Goal: Communication & Community: Answer question/provide support

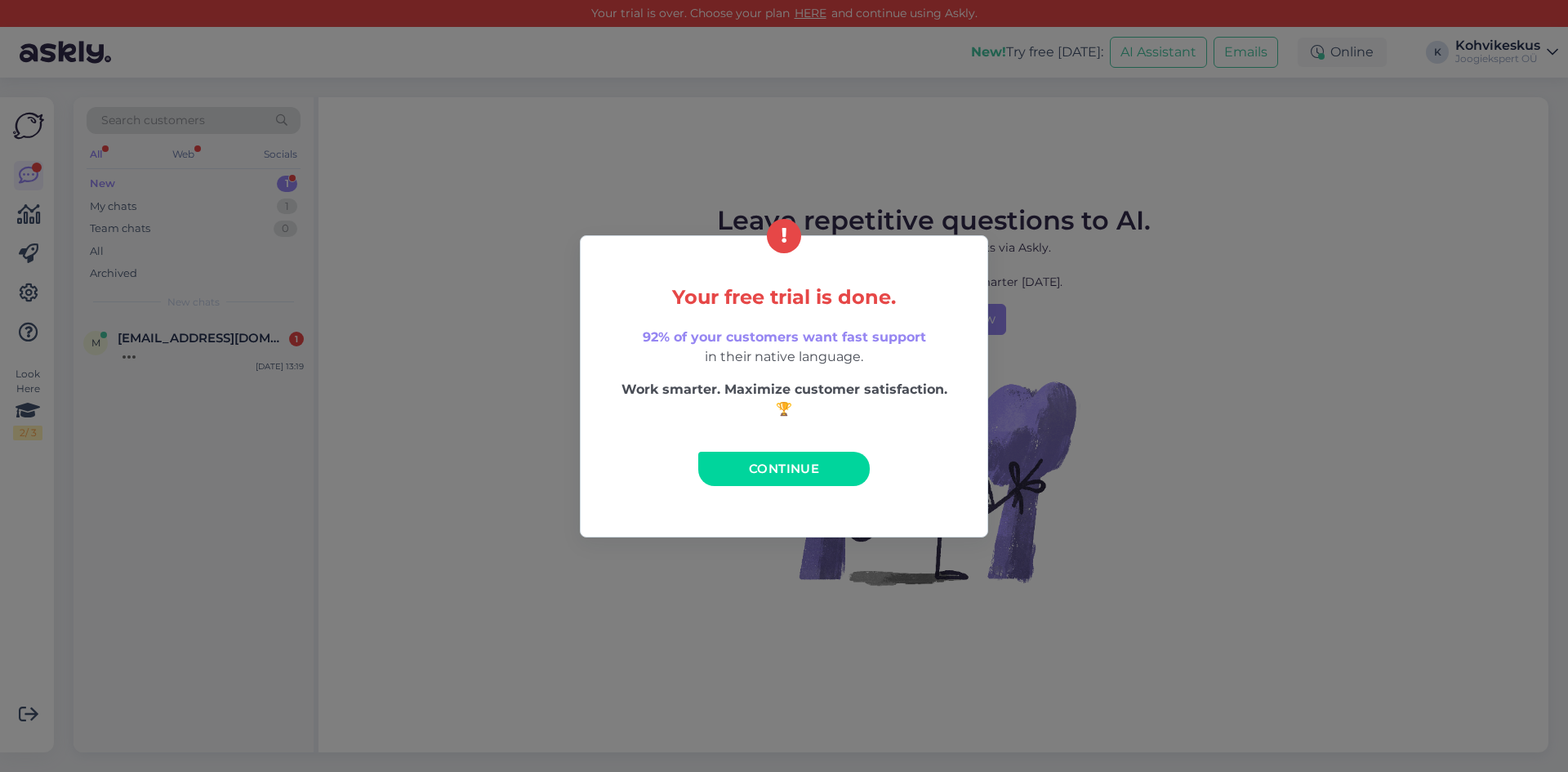
click at [836, 472] on link "Continue" at bounding box center [784, 469] width 171 height 34
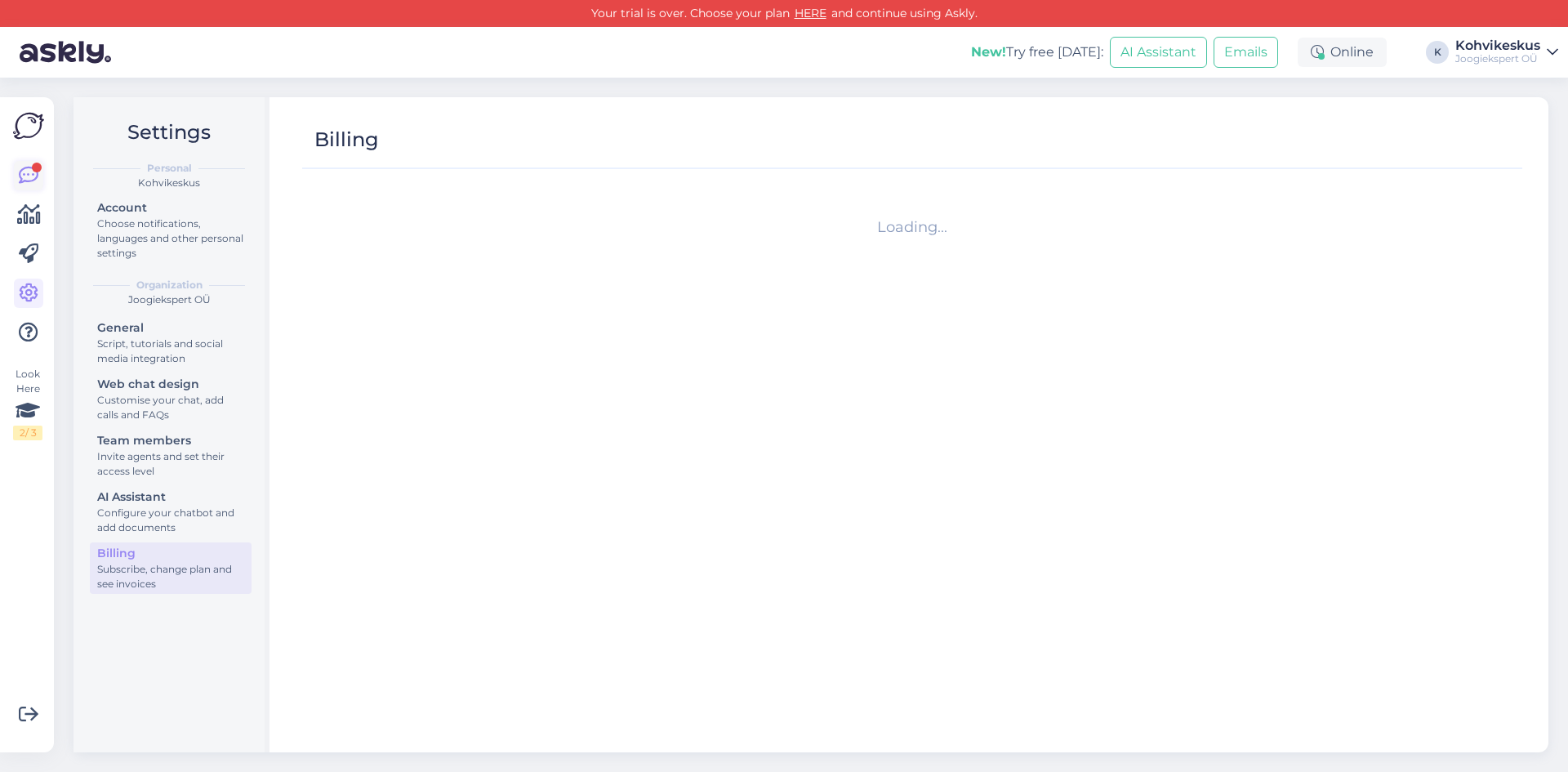
click at [35, 175] on icon at bounding box center [29, 176] width 20 height 20
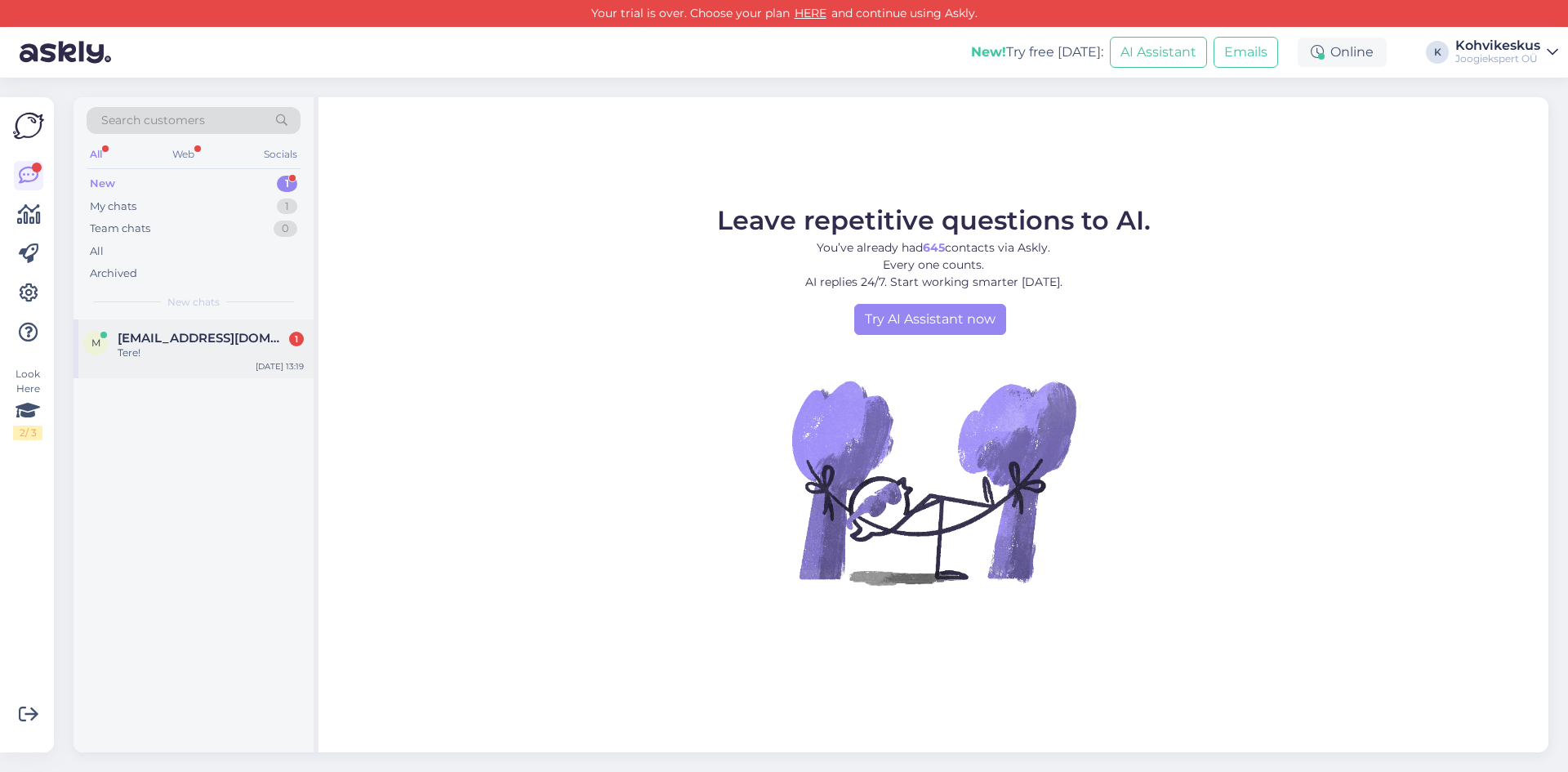
click at [210, 344] on span "[EMAIL_ADDRESS][DOMAIN_NAME]" at bounding box center [202, 338] width 170 height 14
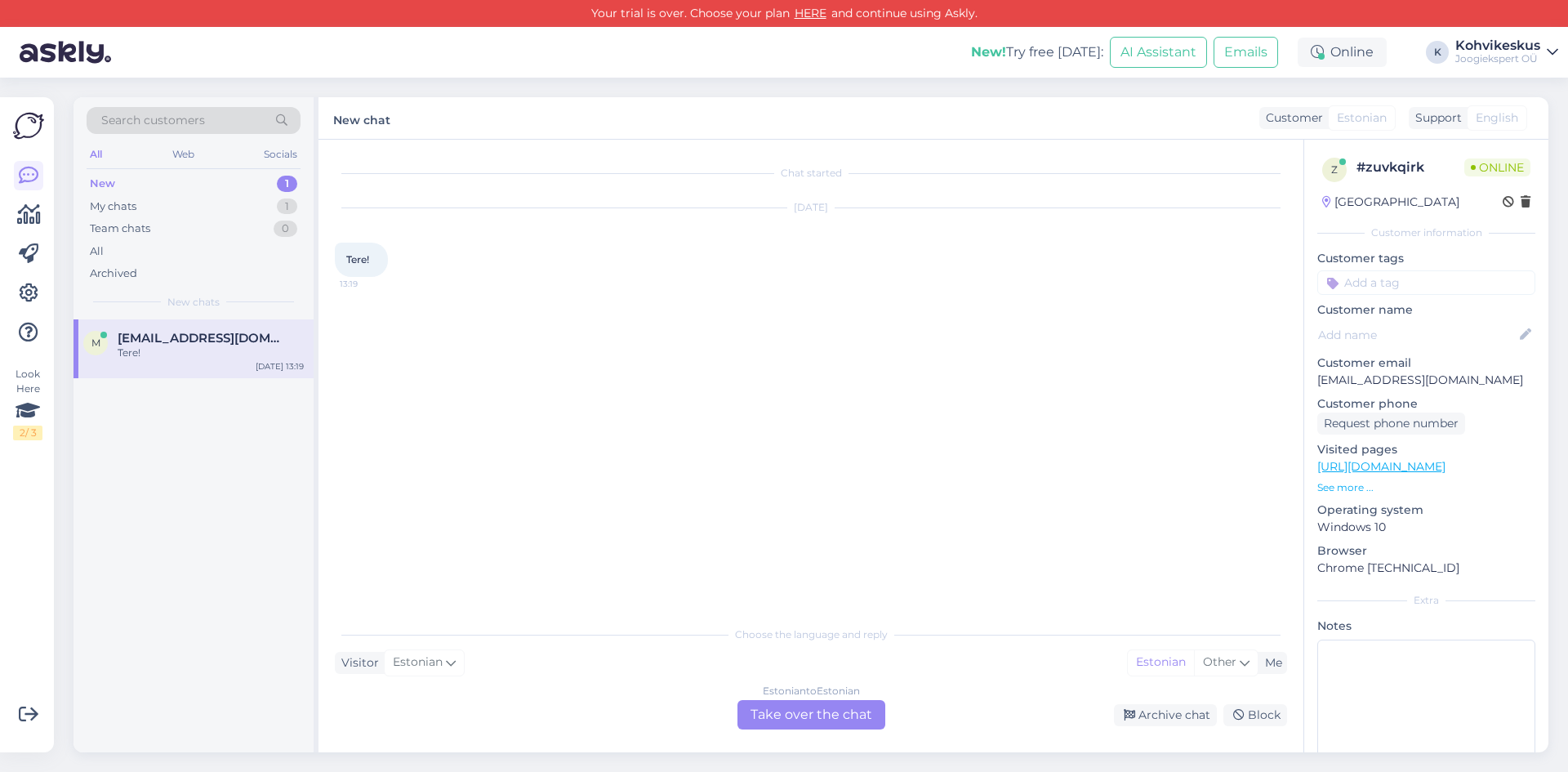
click at [847, 711] on div "Estonian to Estonian Take over the chat" at bounding box center [811, 715] width 148 height 30
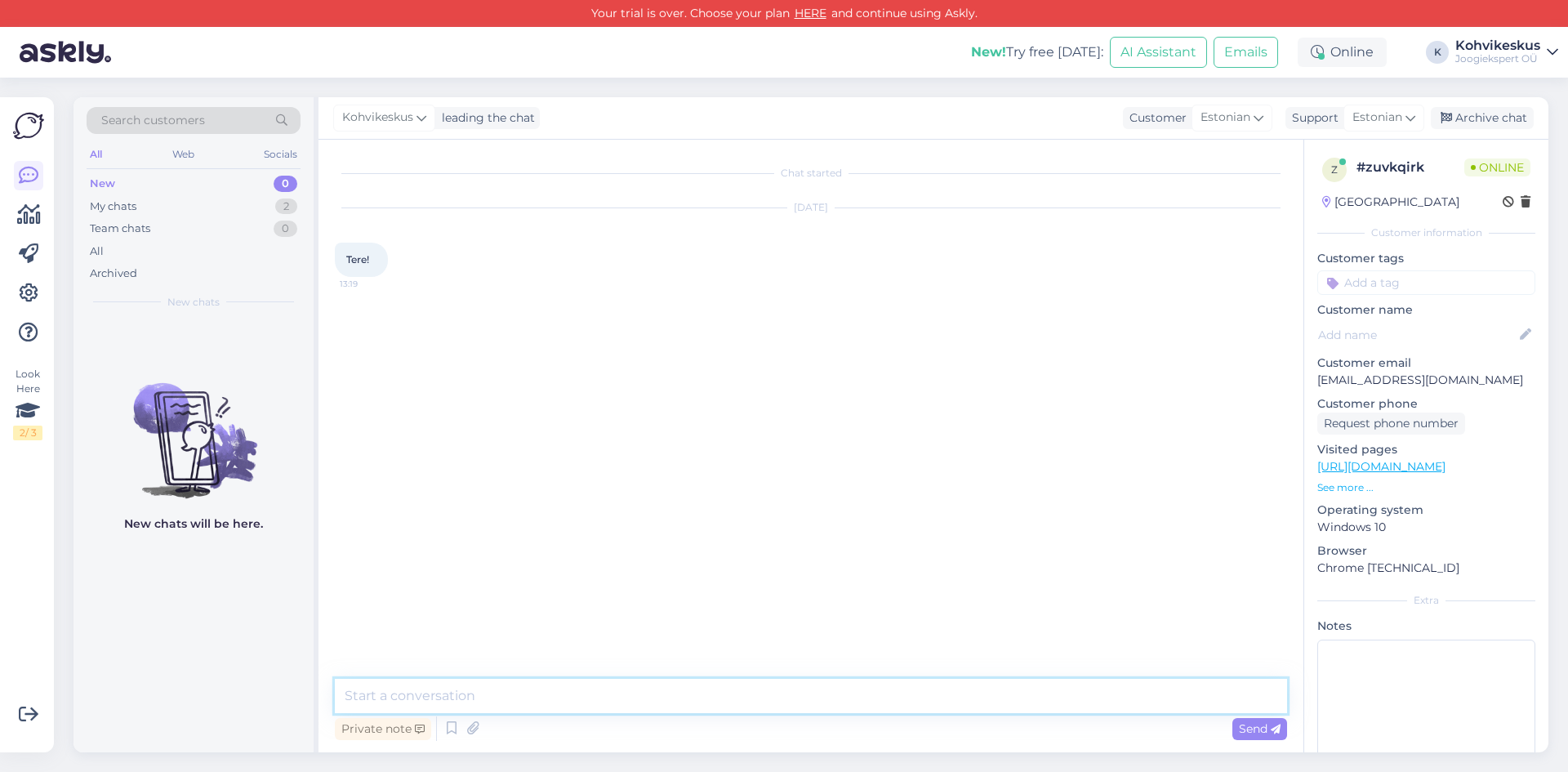
click at [521, 702] on textarea at bounding box center [810, 696] width 952 height 34
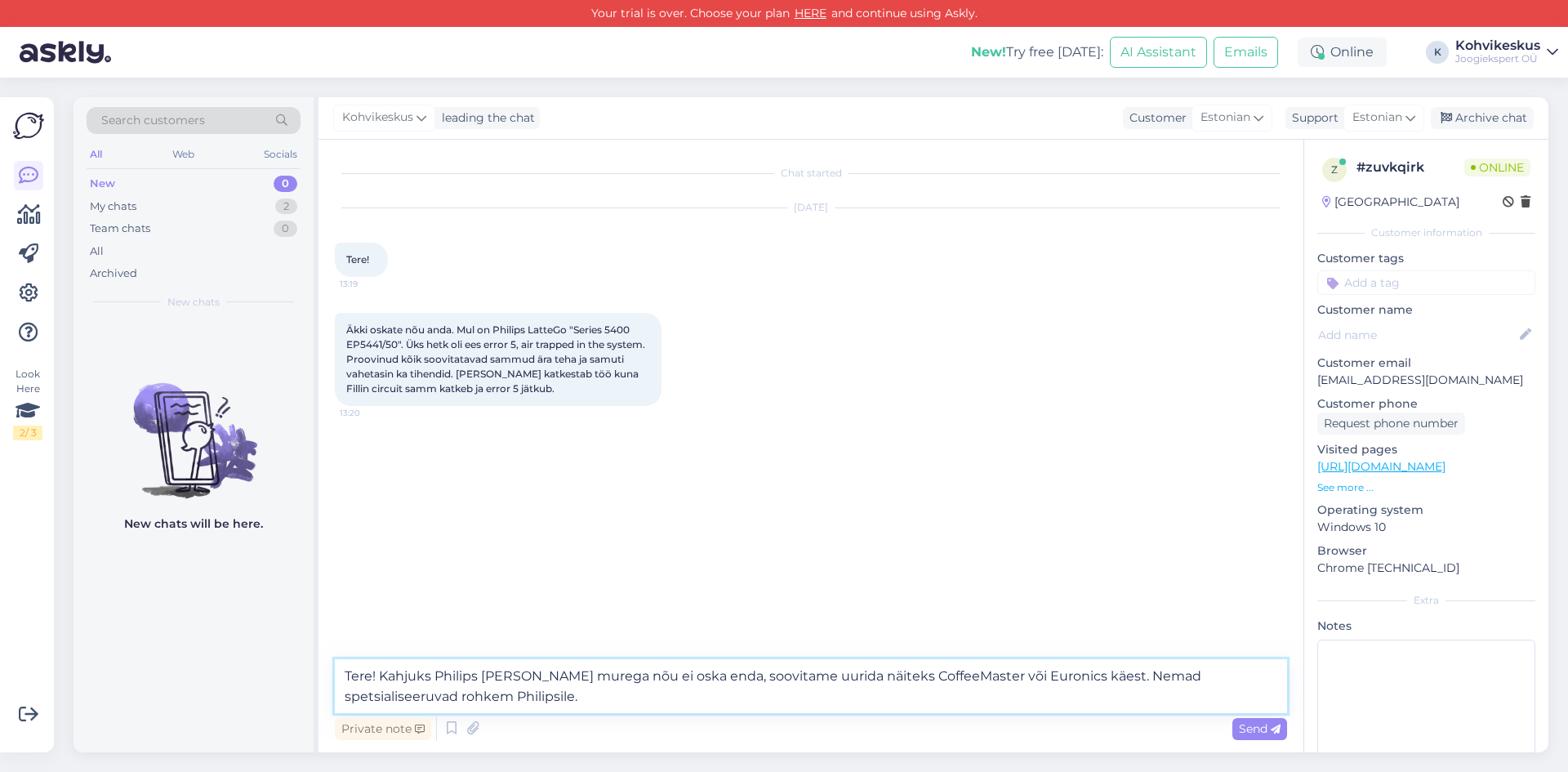
type textarea "Tere! Kahjuks Philips [PERSON_NAME] murega nõu ei oska enda, soovitame uurida n…"
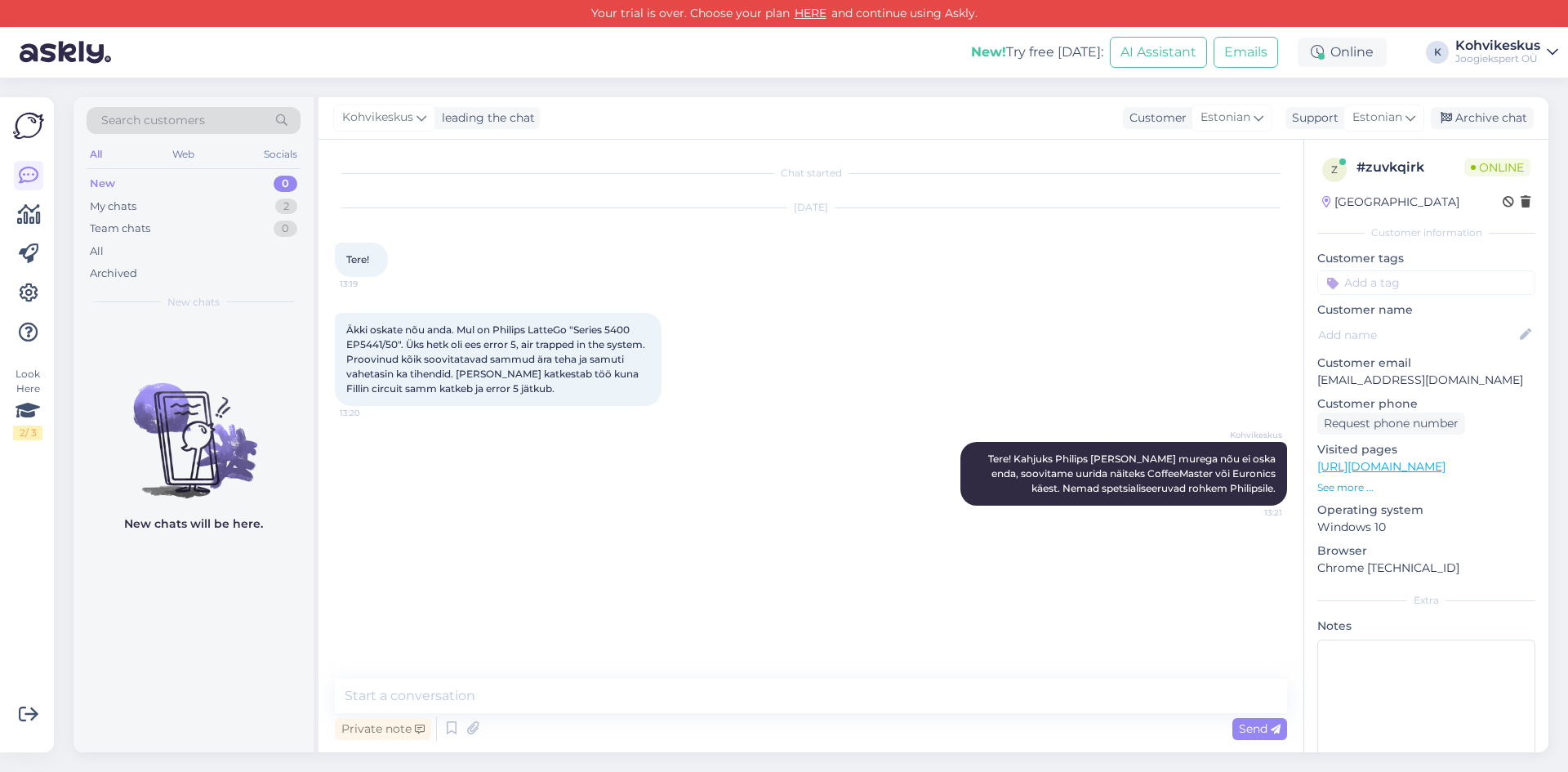
click at [822, 85] on div "Search customers All Web Socials New 0 My chats 2 Team chats 0 All Archived New…" at bounding box center [816, 424] width 1504 height 694
click at [619, 686] on textarea at bounding box center [810, 696] width 952 height 34
click at [212, 211] on div "My chats 2" at bounding box center [193, 206] width 214 height 22
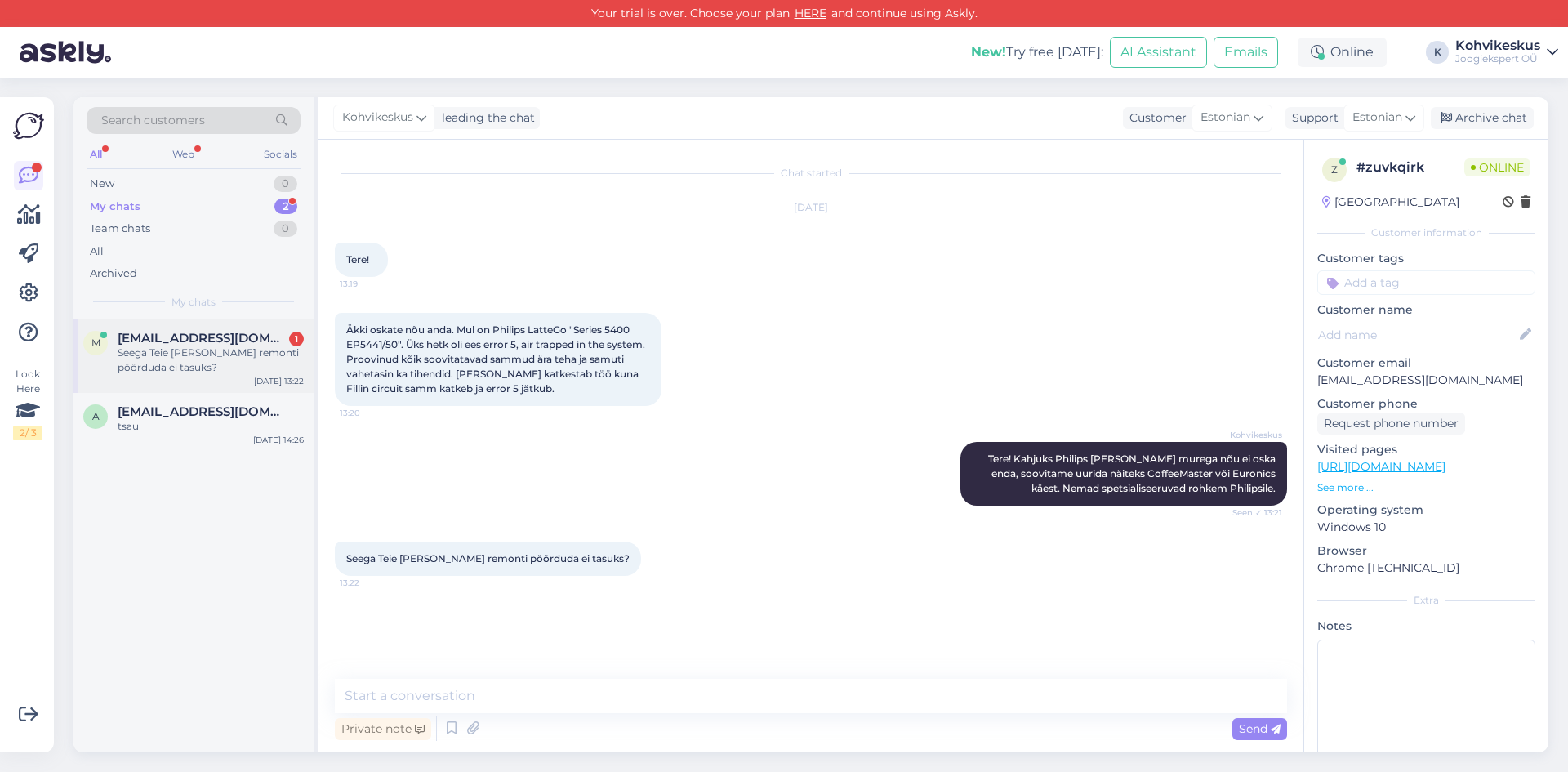
click at [223, 352] on div "Seega Teie [PERSON_NAME] remonti pöörduda ei tasuks?" at bounding box center [210, 360] width 186 height 30
click at [550, 685] on textarea at bounding box center [810, 696] width 952 height 34
click at [740, 702] on textarea at bounding box center [810, 696] width 952 height 34
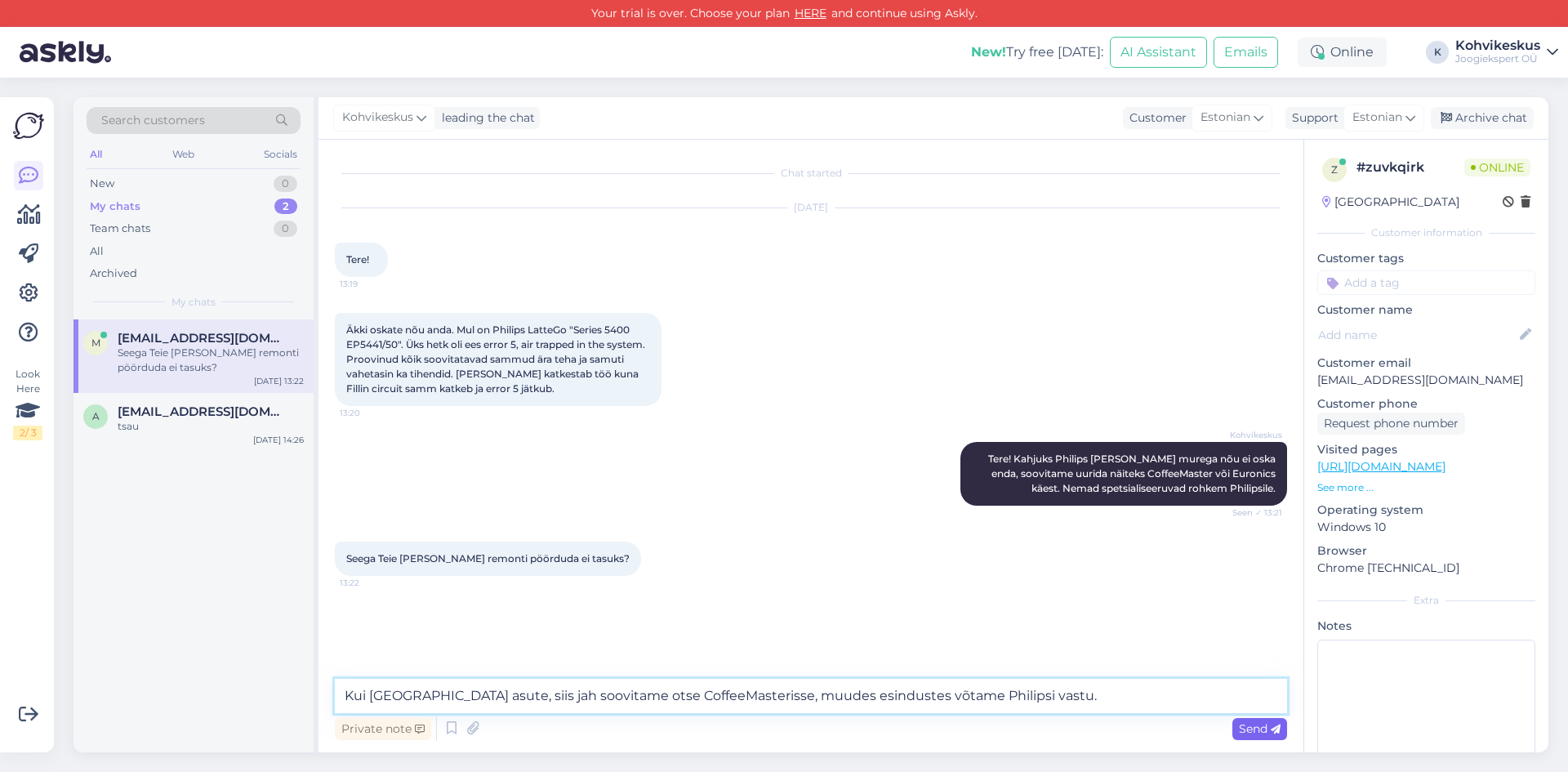
type textarea "Kui [GEOGRAPHIC_DATA] asute, siis jah soovitame otse CoffeeMasterisse, muudes e…"
click at [1279, 730] on icon at bounding box center [1275, 729] width 10 height 10
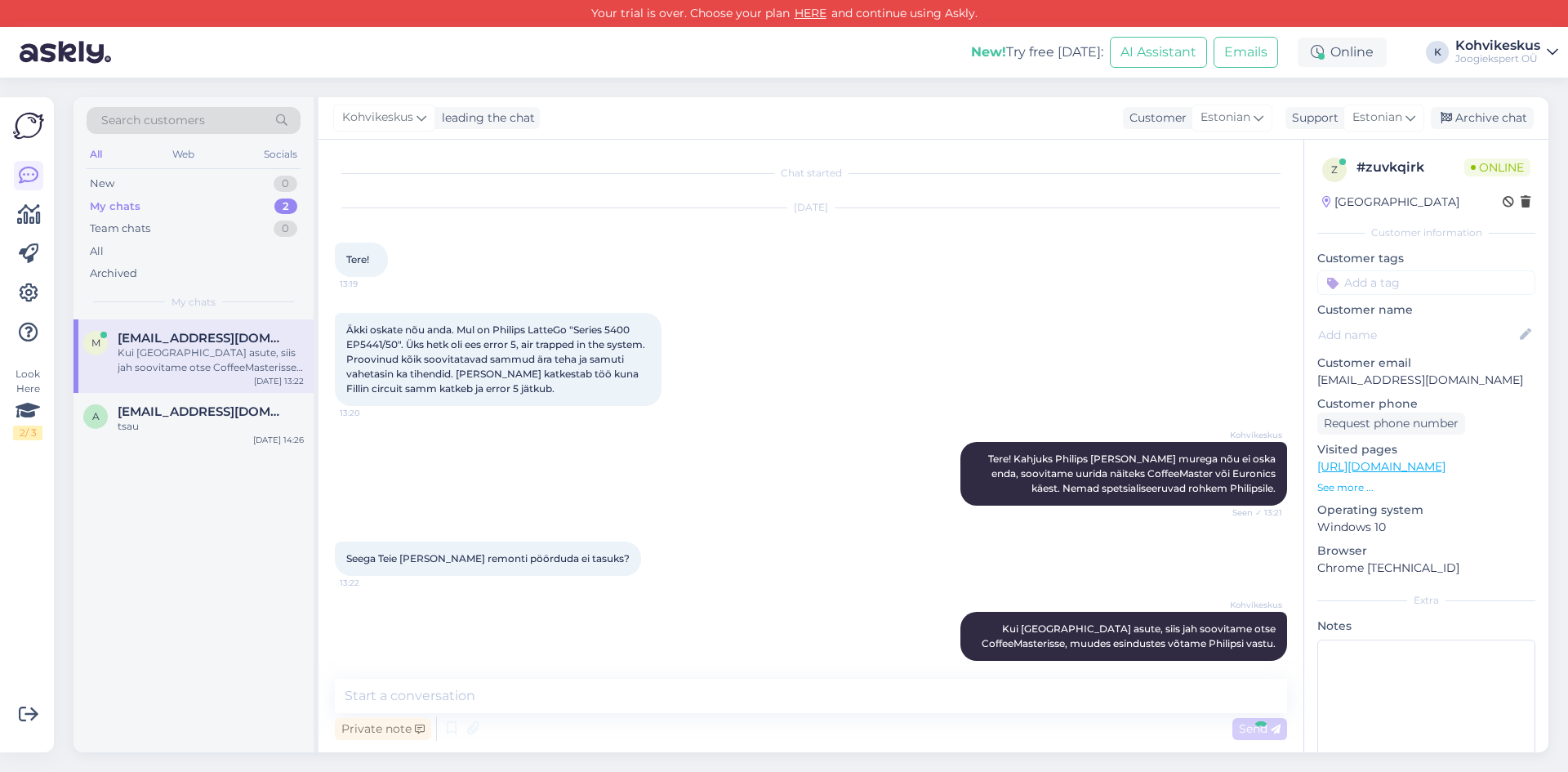
scroll to position [14, 0]
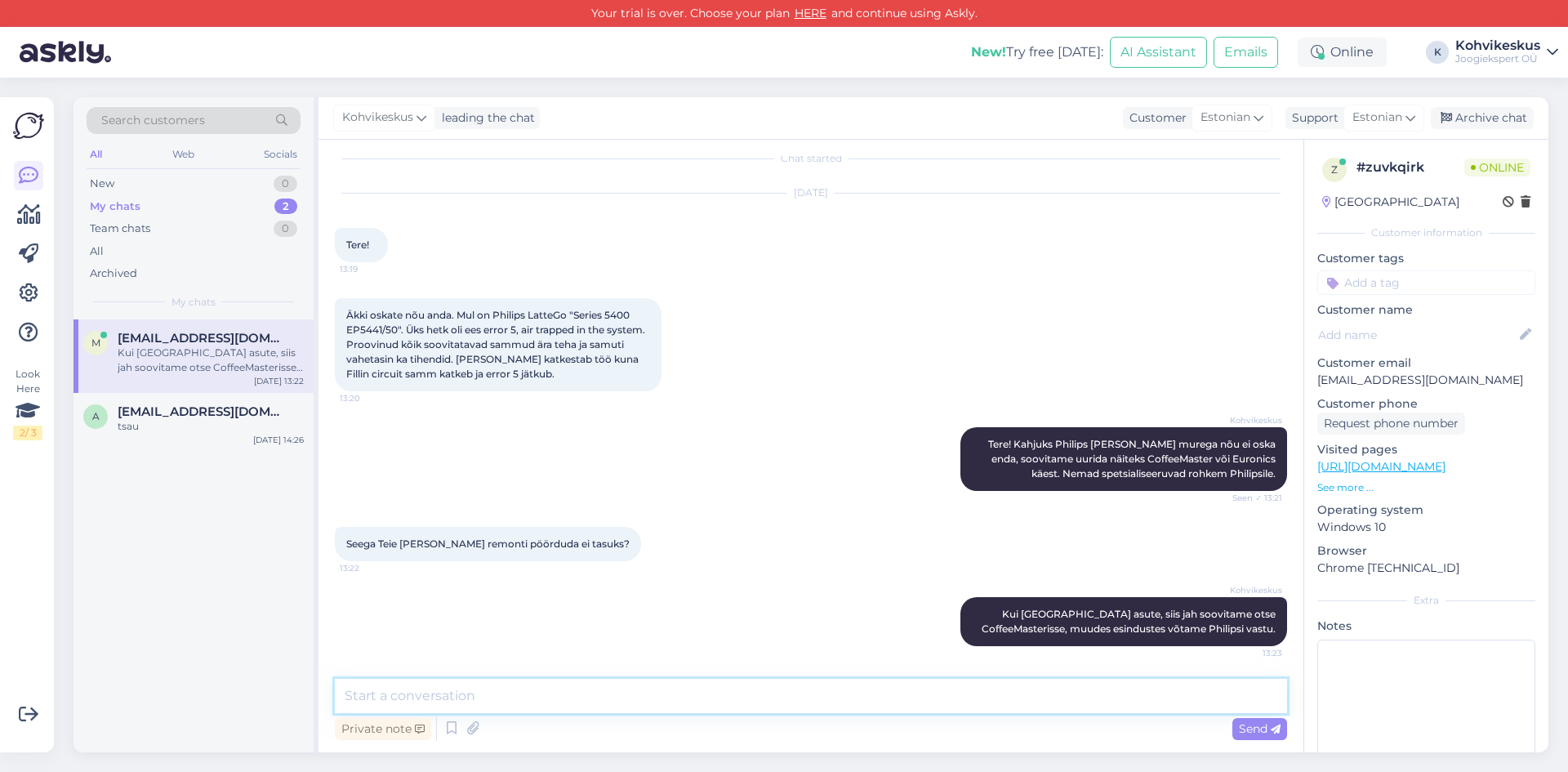
click at [1121, 703] on textarea at bounding box center [810, 696] width 952 height 34
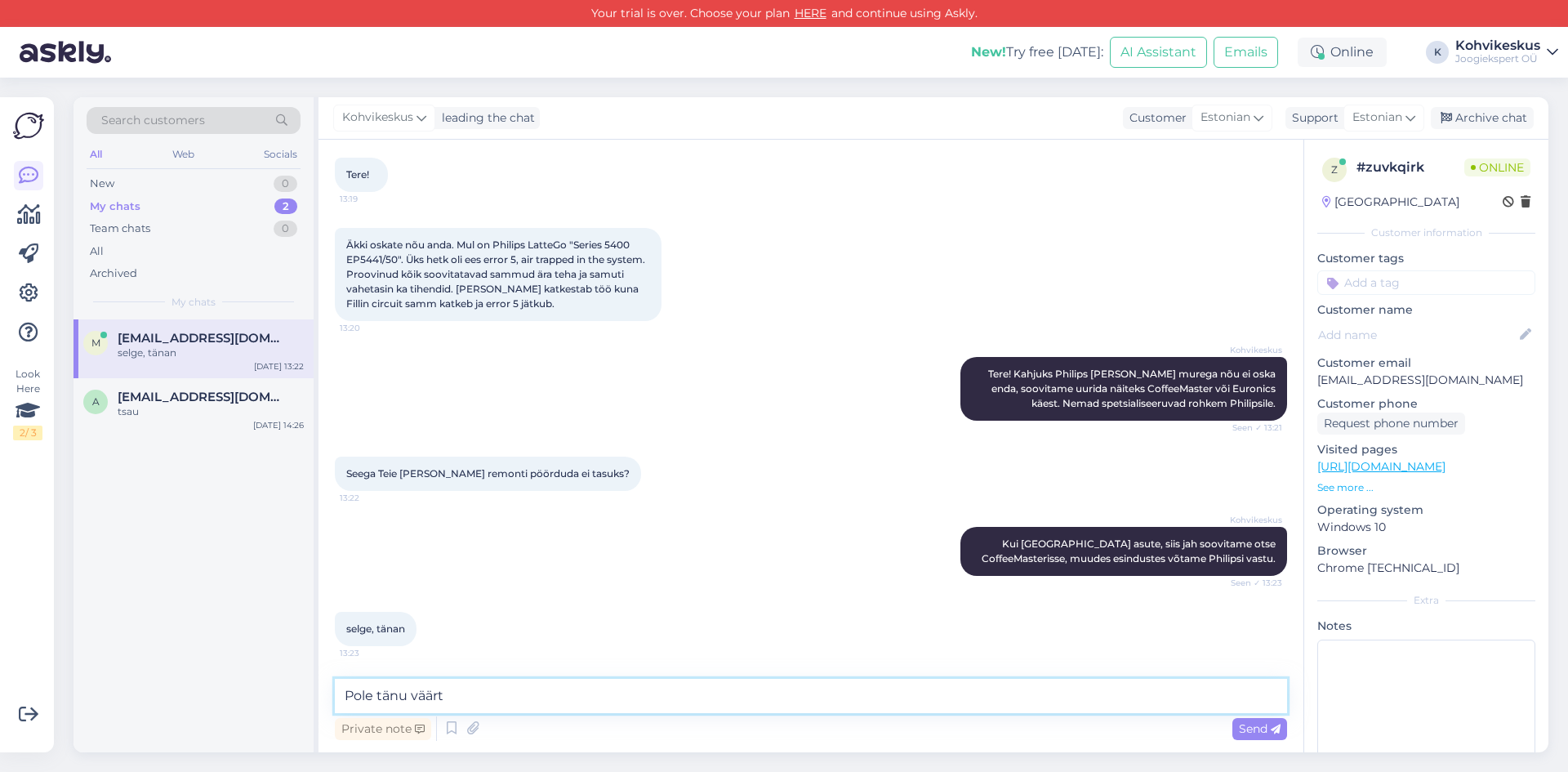
type textarea "Pole tänu väärt!"
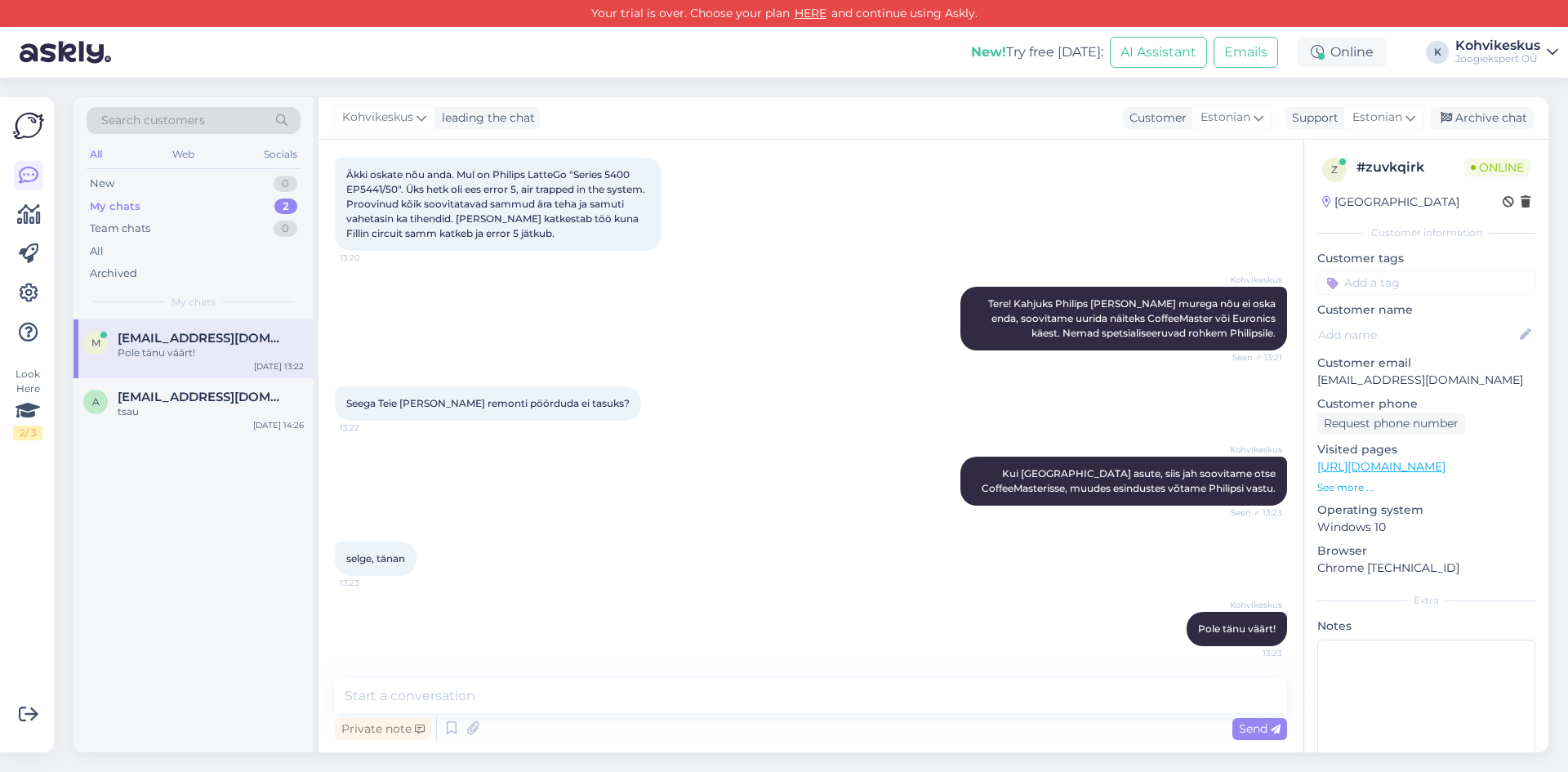
click at [691, 82] on div "Search customers All Web Socials New 0 My chats 2 Team chats 0 All Archived My …" at bounding box center [816, 424] width 1504 height 694
